Goal: Information Seeking & Learning: Check status

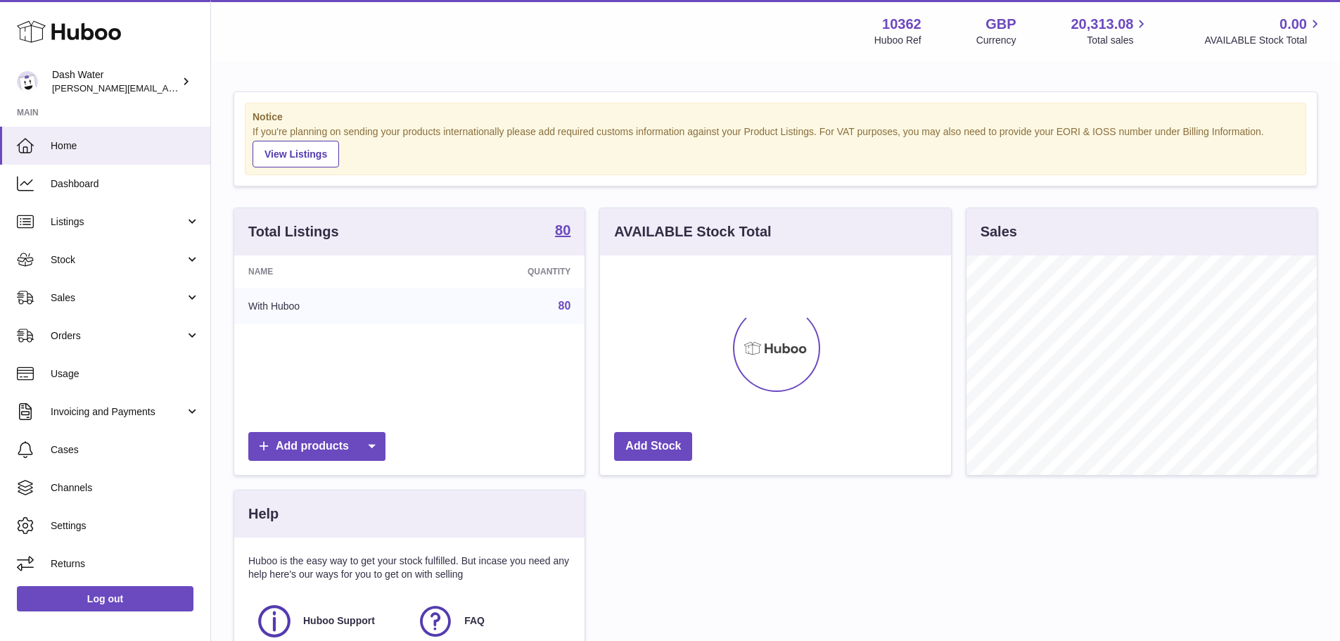
scroll to position [219, 351]
click at [119, 288] on link "Sales" at bounding box center [105, 298] width 210 height 38
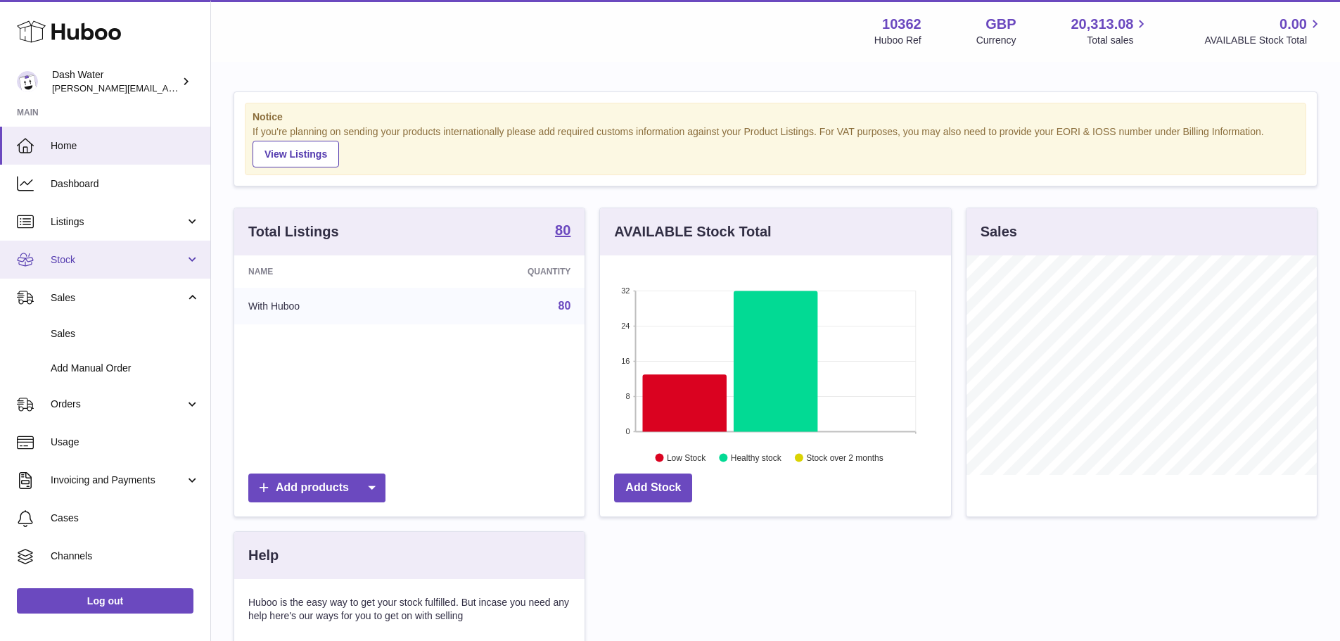
click at [115, 261] on span "Stock" at bounding box center [118, 259] width 134 height 13
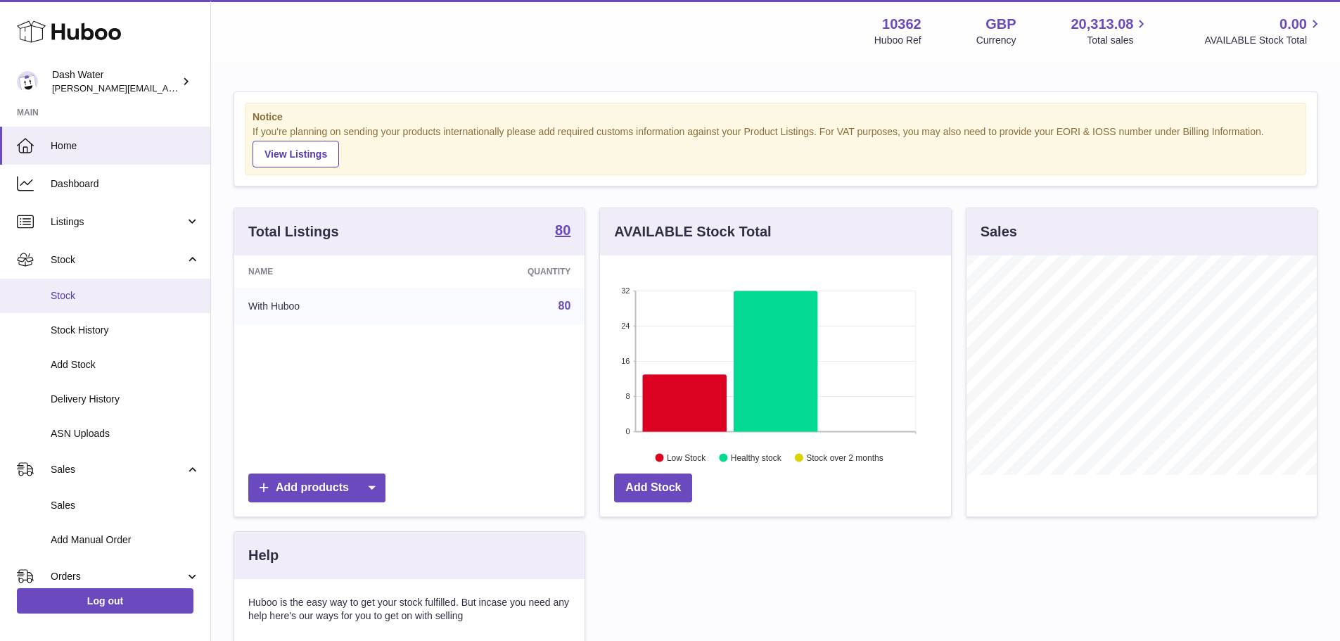
click at [106, 293] on span "Stock" at bounding box center [125, 295] width 149 height 13
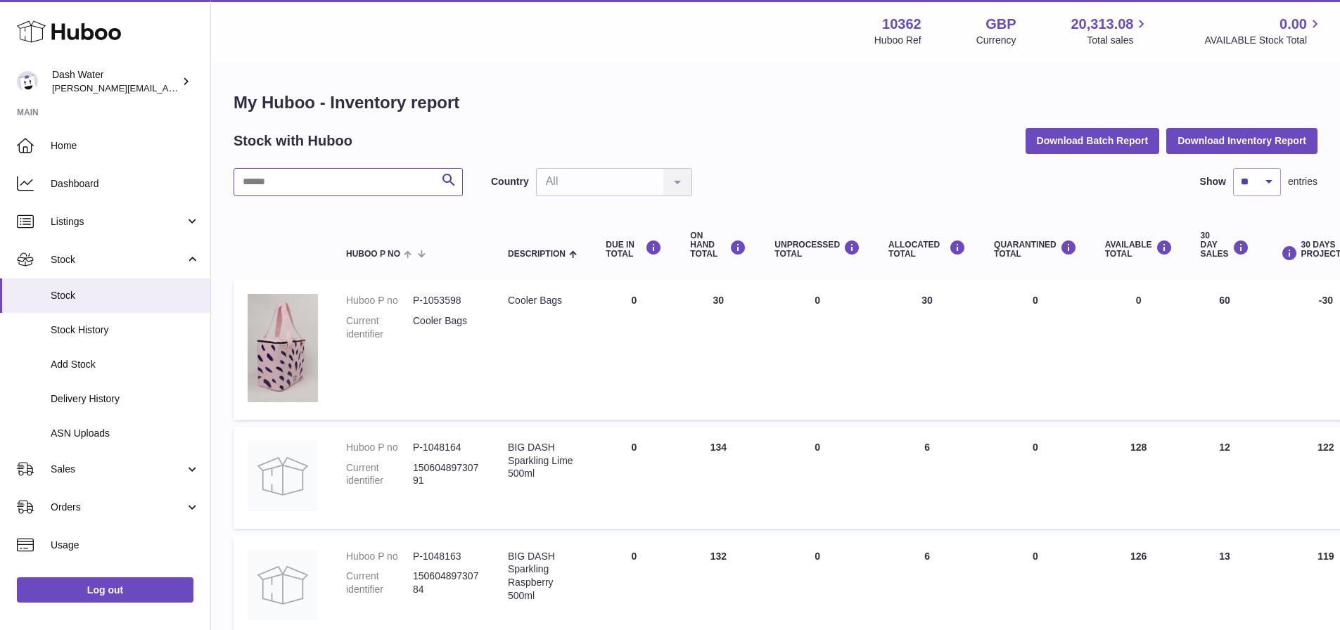
click at [361, 185] on input "text" at bounding box center [347, 182] width 229 height 28
type input "*****"
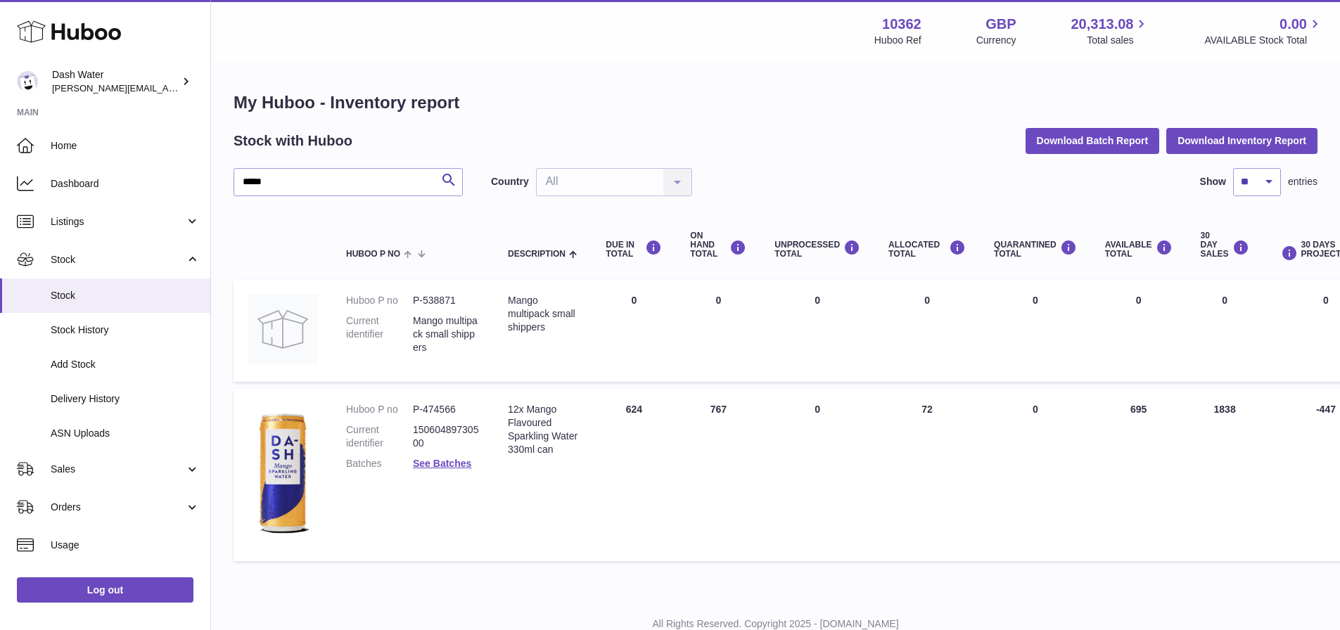
drag, startPoint x: 1157, startPoint y: 416, endPoint x: 1082, endPoint y: 415, distance: 75.3
click at [1083, 415] on tr "Huboo P no P-474566 Current identifier 15060489730500 Batches See Batches Descr…" at bounding box center [880, 475] width 1295 height 172
click at [1117, 415] on td "AVAILABLE Total 695" at bounding box center [1139, 475] width 96 height 172
